Goal: Task Accomplishment & Management: Manage account settings

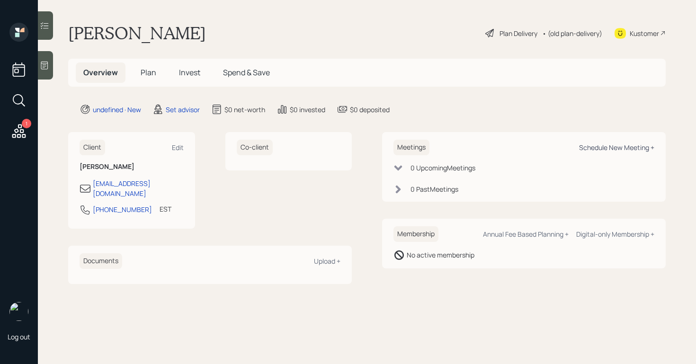
click at [599, 145] on div "Schedule New Meeting +" at bounding box center [616, 147] width 75 height 9
select select "round-robin"
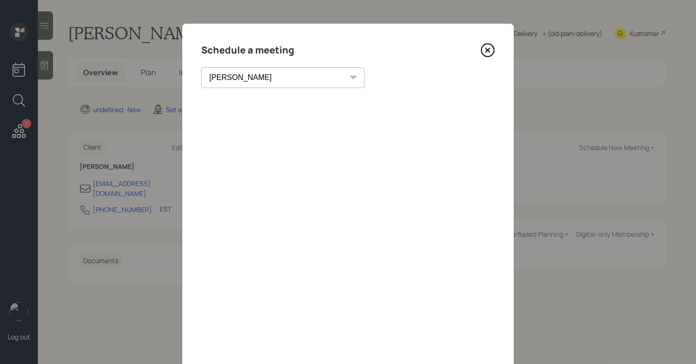
click at [488, 48] on icon at bounding box center [488, 50] width 14 height 14
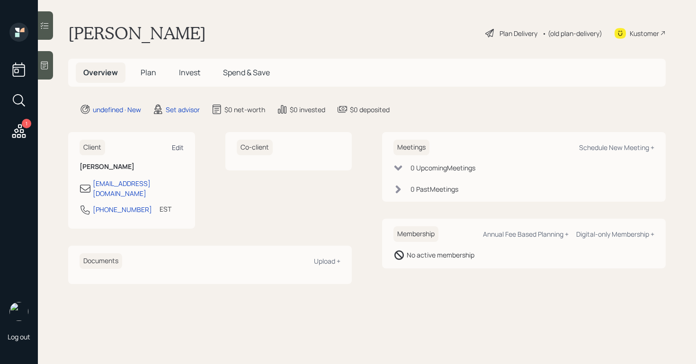
click at [177, 148] on div "Edit" at bounding box center [178, 147] width 12 height 9
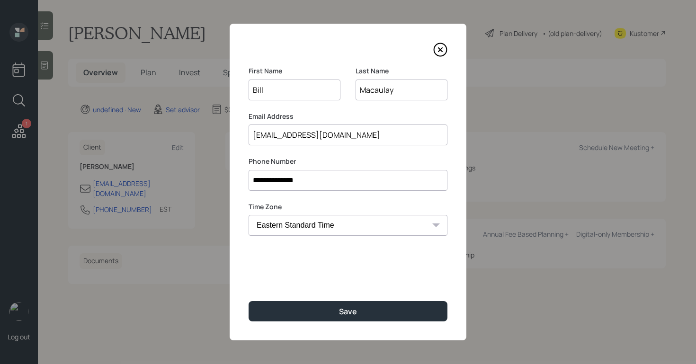
click at [322, 224] on select "Eastern Standard Time Central Standard Time Mountain Standard Time Pacific Stan…" at bounding box center [348, 225] width 199 height 21
select select "America/Denver"
click at [249, 215] on select "Eastern Standard Time Central Standard Time Mountain Standard Time Pacific Stan…" at bounding box center [348, 225] width 199 height 21
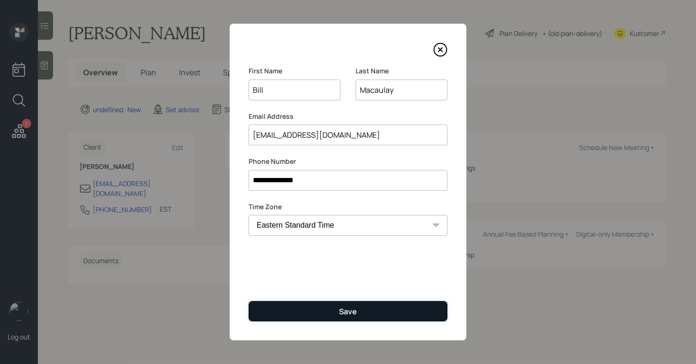
click at [321, 307] on button "Save" at bounding box center [348, 311] width 199 height 20
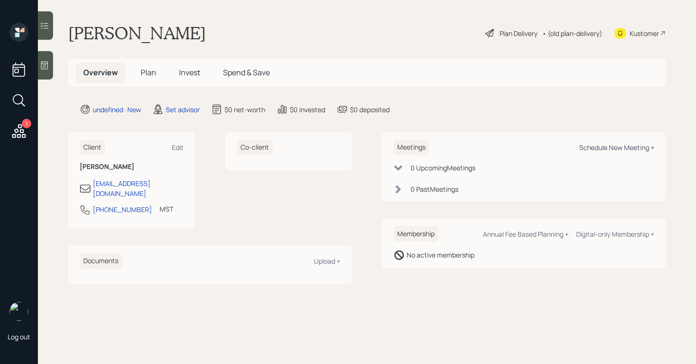
click at [591, 150] on div "Schedule New Meeting +" at bounding box center [616, 147] width 75 height 9
select select "round-robin"
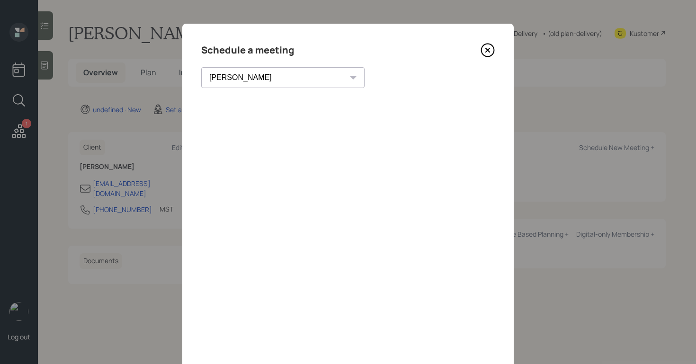
click at [486, 50] on icon at bounding box center [488, 50] width 14 height 14
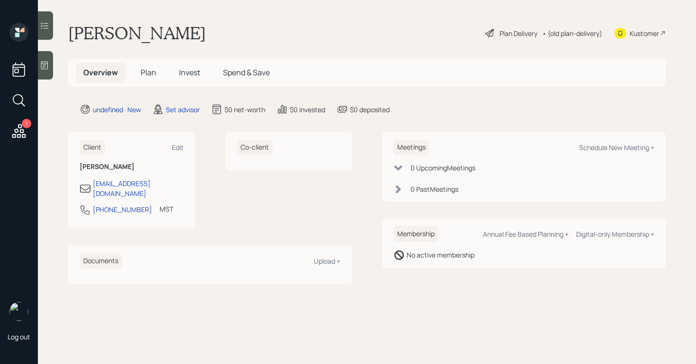
click at [52, 65] on div at bounding box center [45, 65] width 15 height 28
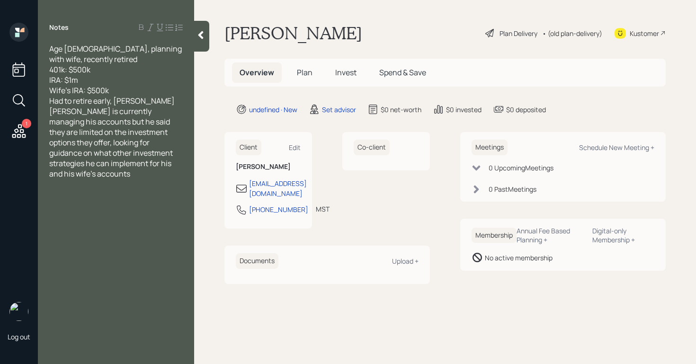
click at [147, 90] on div "Wife's IRA: $500k" at bounding box center [116, 90] width 134 height 10
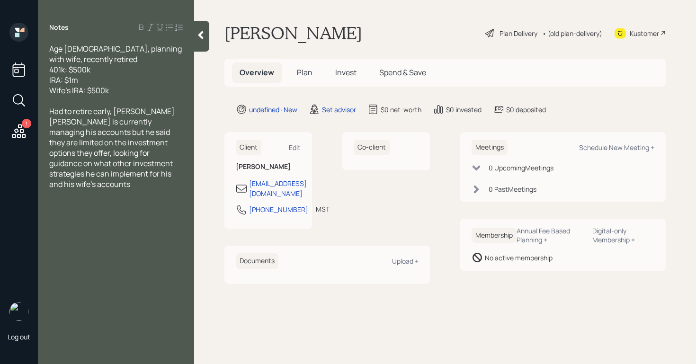
click at [195, 38] on div at bounding box center [201, 36] width 15 height 31
